Goal: Information Seeking & Learning: Learn about a topic

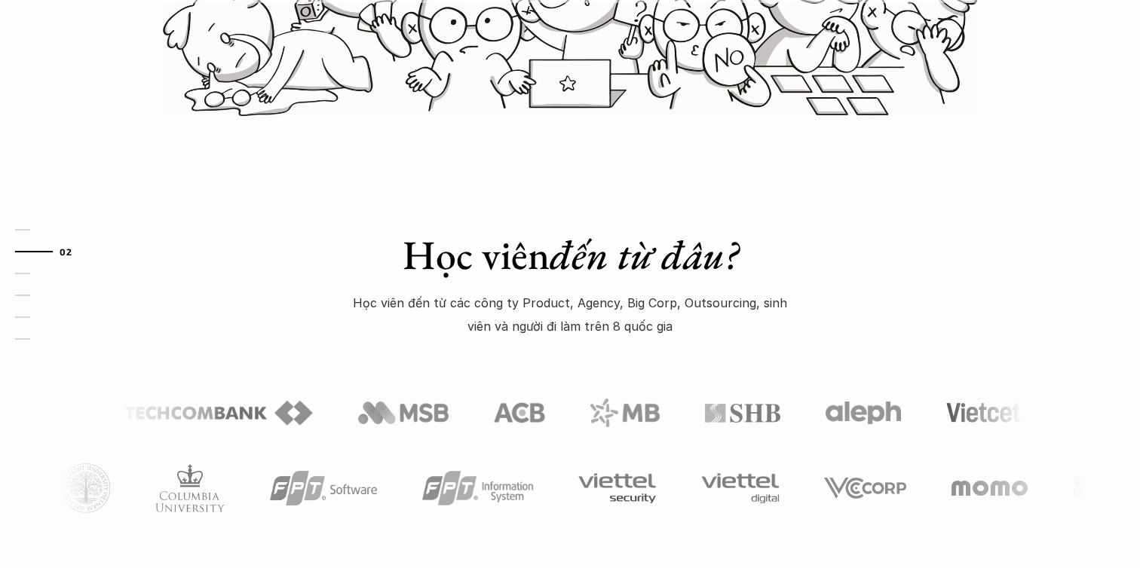
scroll to position [556, 0]
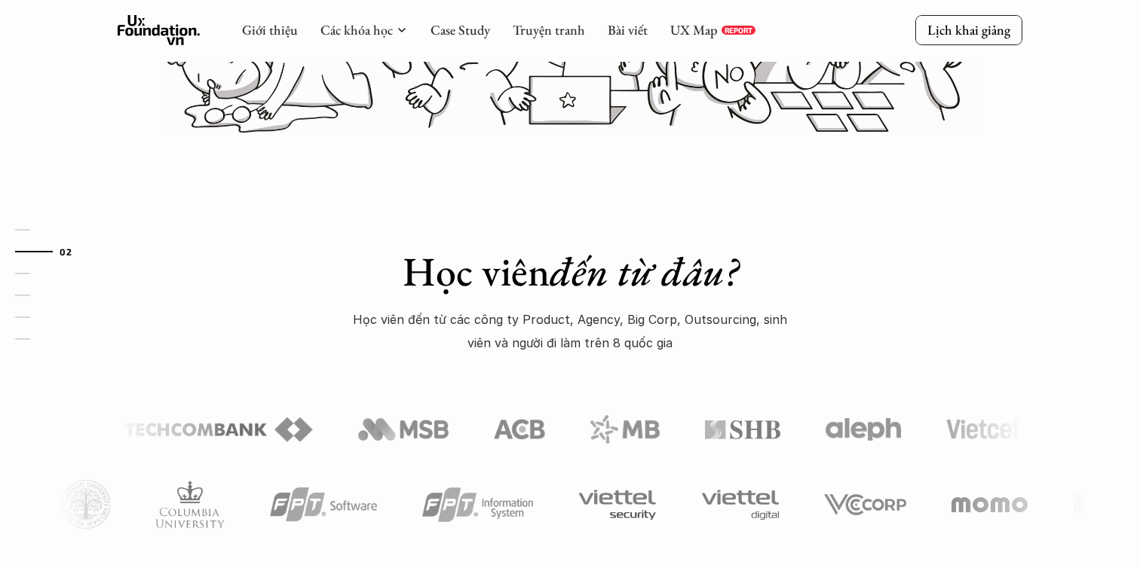
click at [577, 259] on em "đến từ đâu?" at bounding box center [644, 271] width 188 height 53
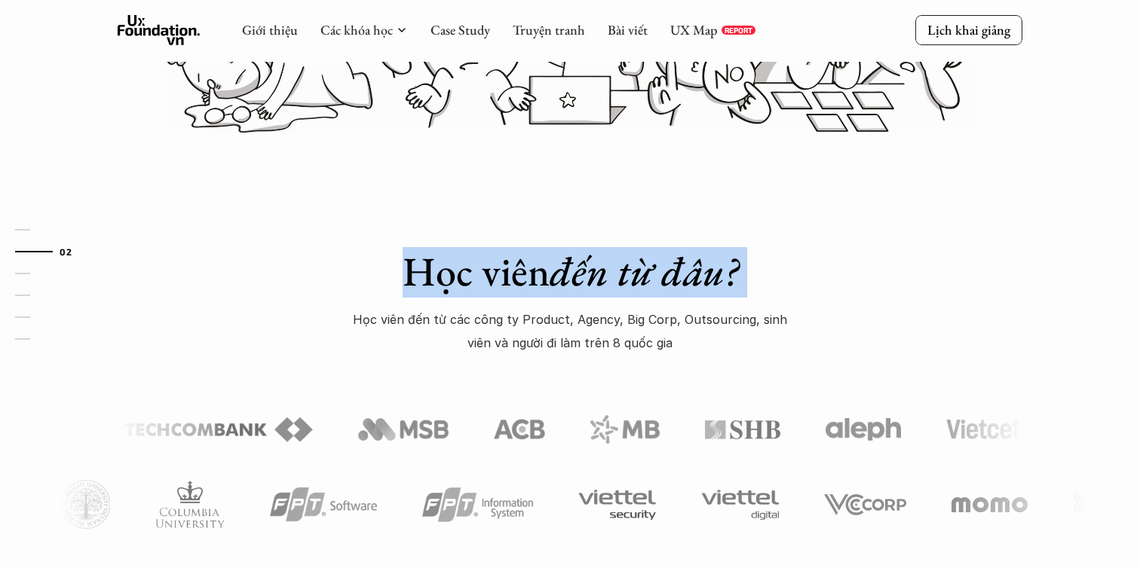
click at [587, 326] on p "Học viên đến từ các công ty Product, Agency, Big Corp, Outsourcing, sinh viên v…" at bounding box center [570, 331] width 452 height 46
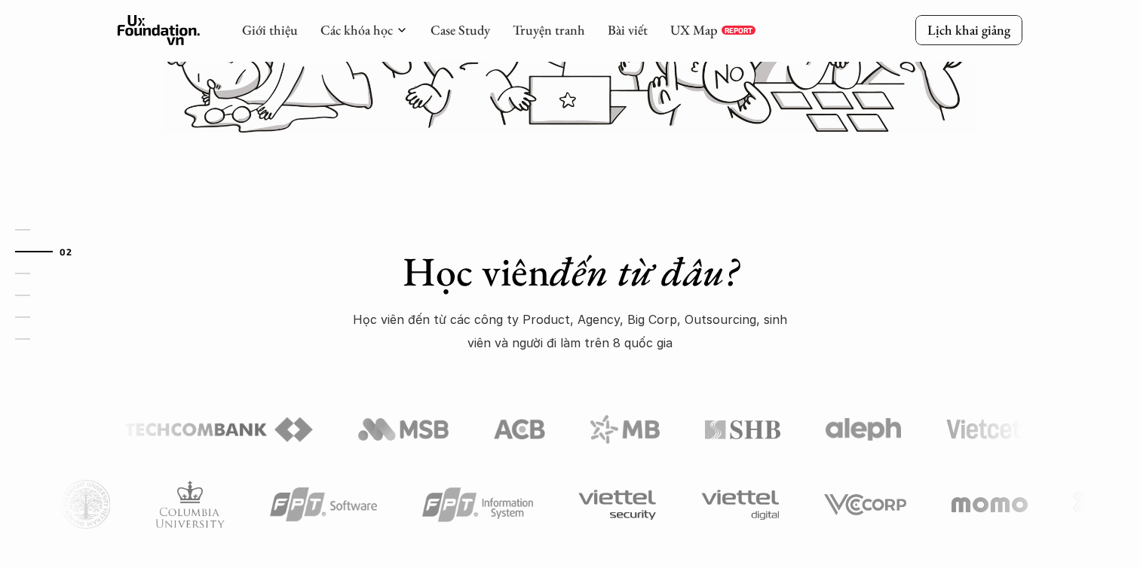
click at [587, 326] on p "Học viên đến từ các công ty Product, Agency, Big Corp, Outsourcing, sinh viên v…" at bounding box center [570, 331] width 452 height 46
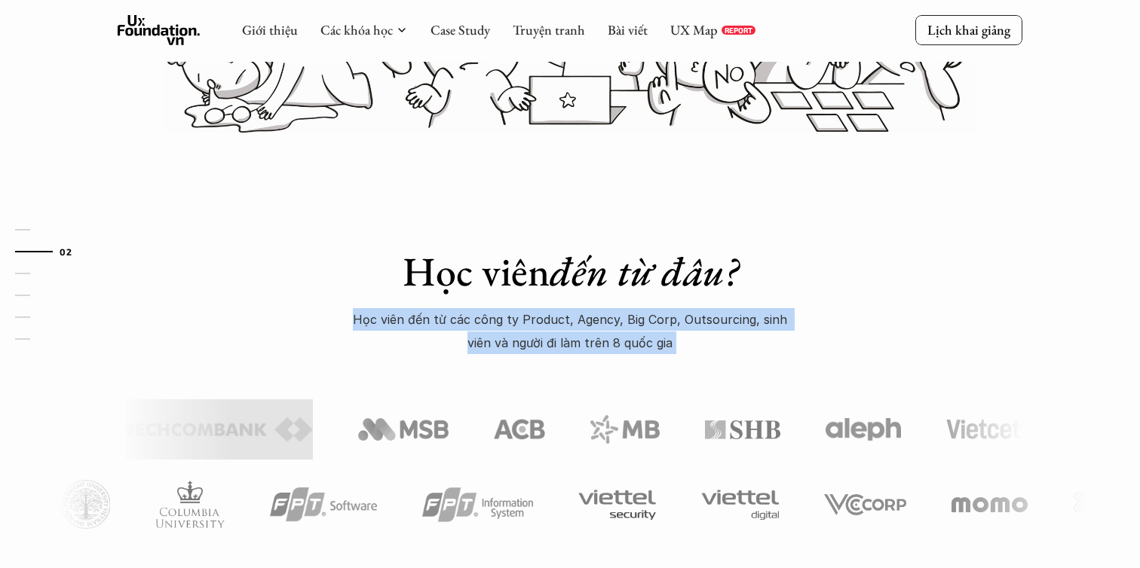
click at [601, 332] on p "Học viên đến từ các công ty Product, Agency, Big Corp, Outsourcing, sinh viên v…" at bounding box center [570, 331] width 452 height 46
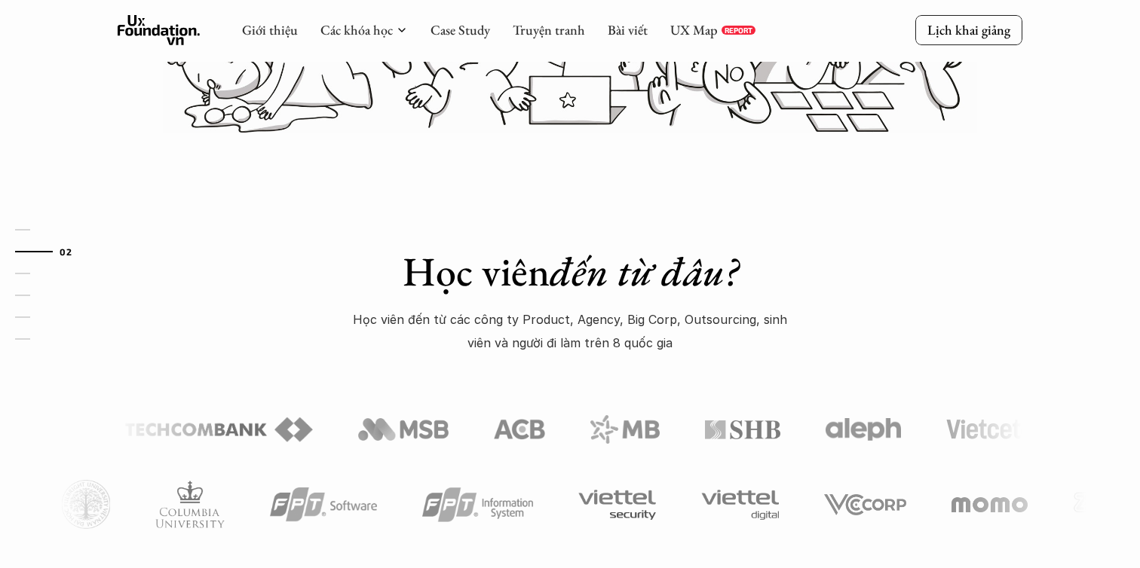
click at [601, 332] on p "Học viên đến từ các công ty Product, Agency, Big Corp, Outsourcing, sinh viên v…" at bounding box center [570, 331] width 452 height 46
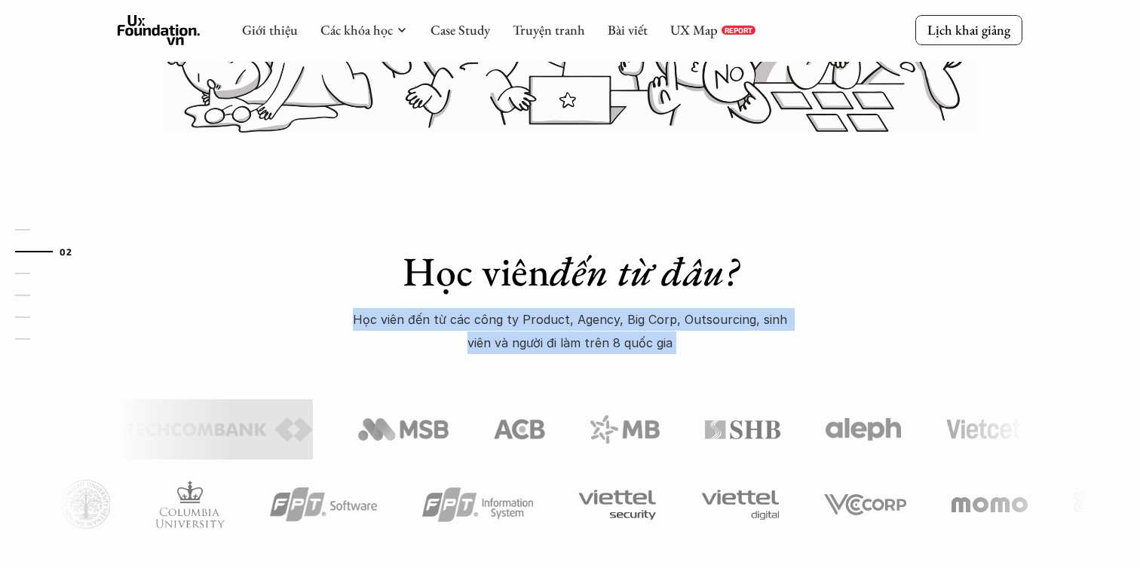
click at [601, 332] on p "Học viên đến từ các công ty Product, Agency, Big Corp, Outsourcing, sinh viên v…" at bounding box center [570, 331] width 452 height 46
click at [614, 332] on p "Học viên đến từ các công ty Product, Agency, Big Corp, Outsourcing, sinh viên v…" at bounding box center [570, 331] width 452 height 46
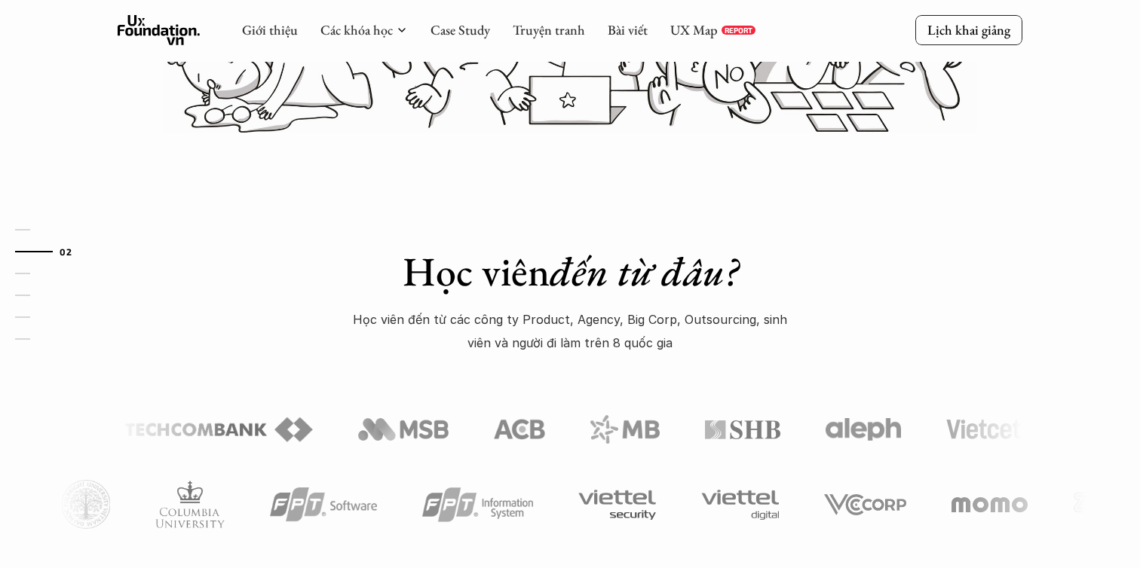
click at [618, 331] on p "Học viên đến từ các công ty Product, Agency, Big Corp, Outsourcing, sinh viên v…" at bounding box center [570, 331] width 452 height 46
click at [631, 332] on p "Học viên đến từ các công ty Product, Agency, Big Corp, Outsourcing, sinh viên v…" at bounding box center [570, 331] width 452 height 46
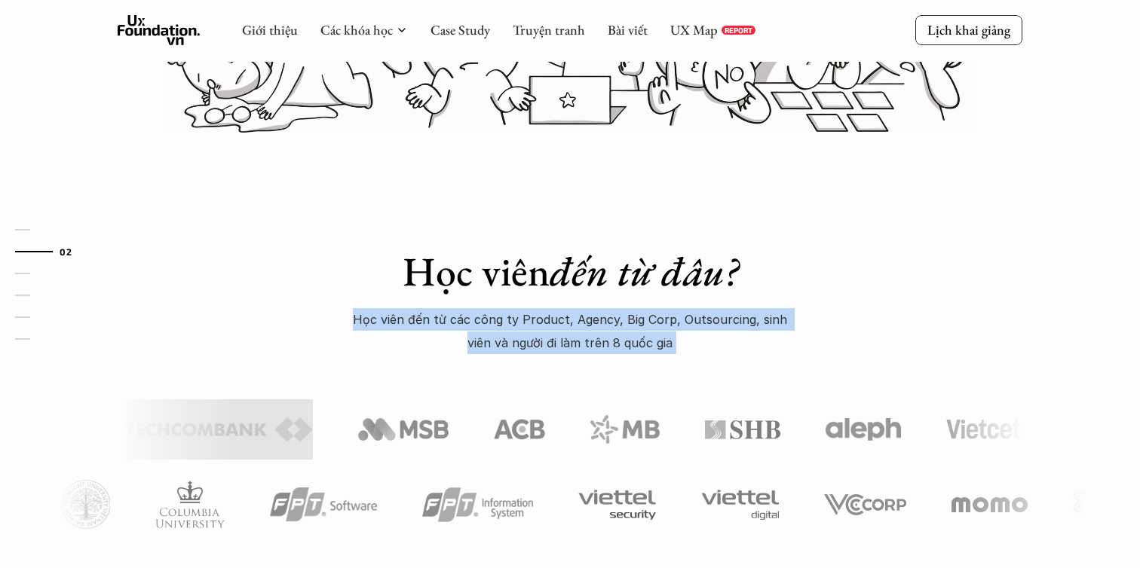
click at [639, 342] on p "Học viên đến từ các công ty Product, Agency, Big Corp, Outsourcing, sinh viên v…" at bounding box center [570, 331] width 452 height 46
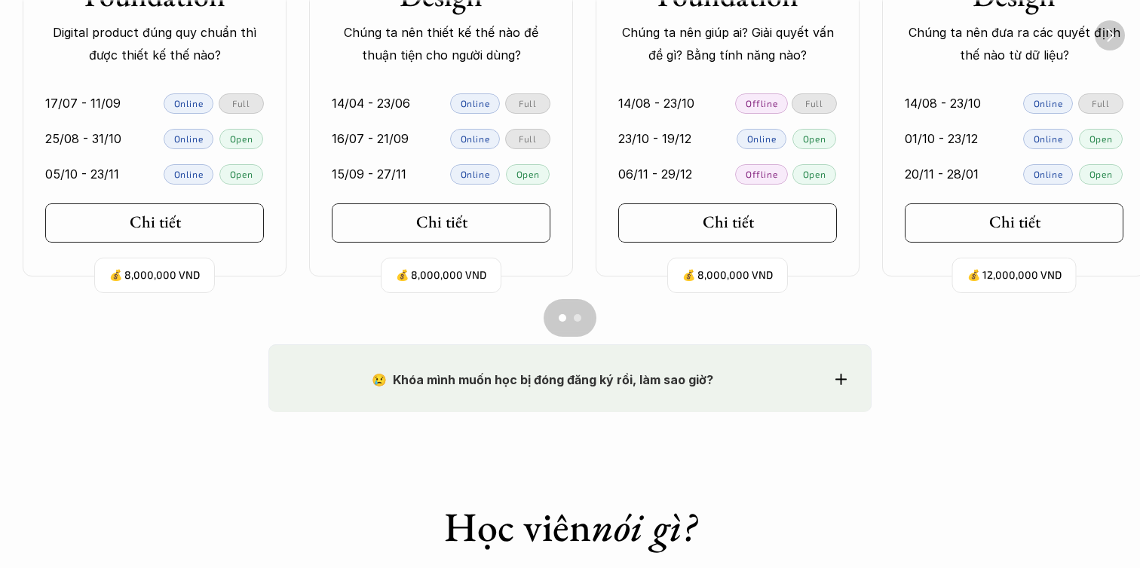
scroll to position [1408, 0]
